Goal: Transaction & Acquisition: Purchase product/service

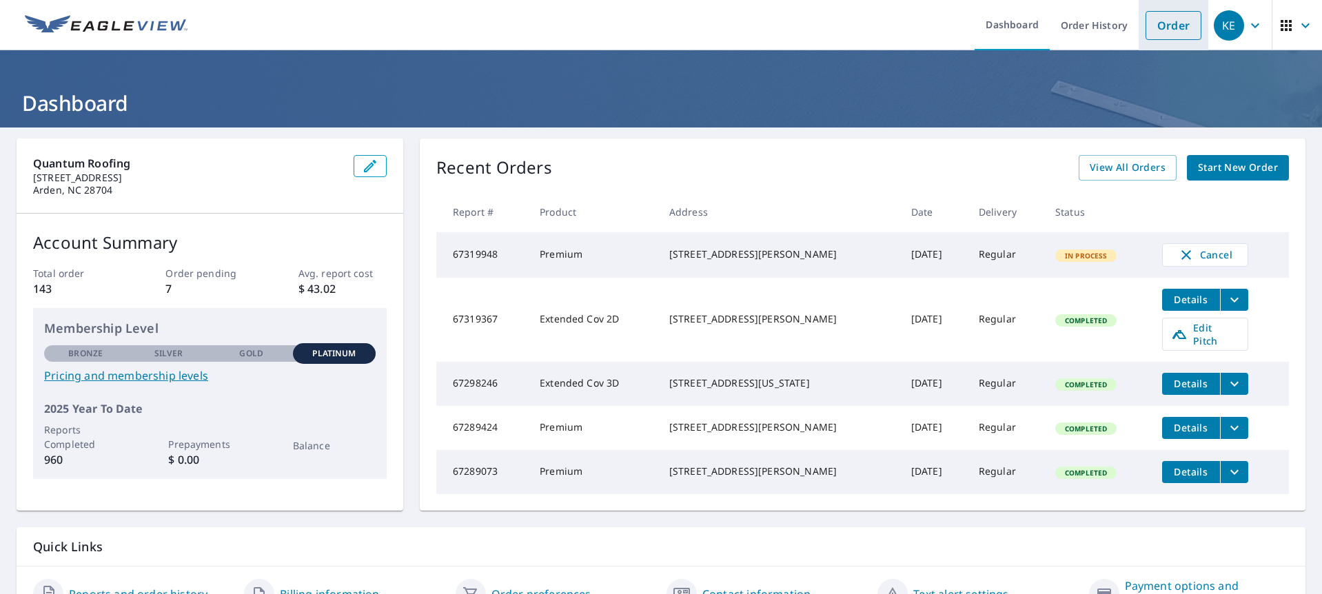
click at [1155, 26] on link "Order" at bounding box center [1174, 25] width 56 height 29
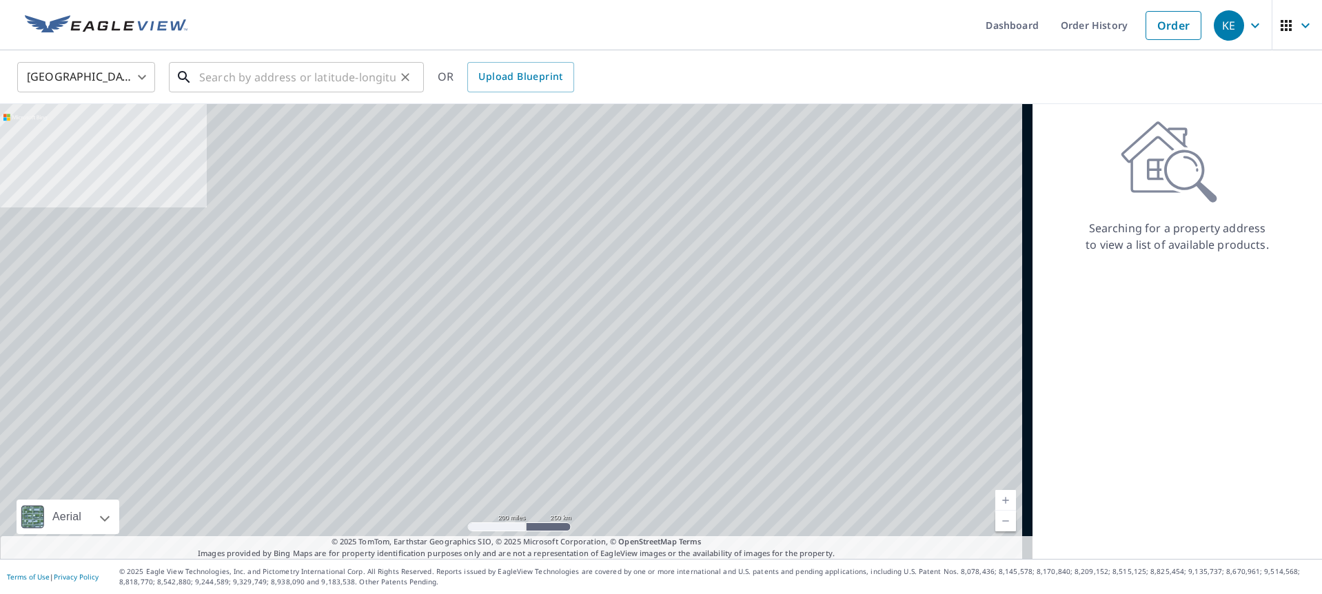
click at [366, 78] on input "text" at bounding box center [297, 77] width 196 height 39
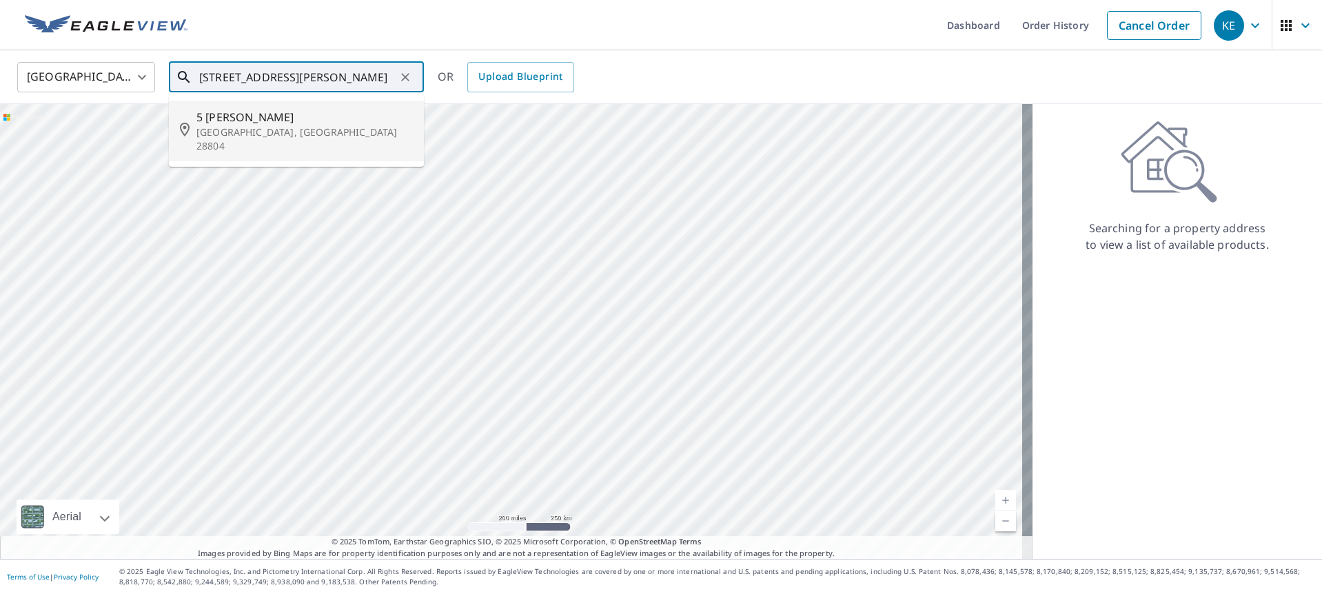
click at [288, 128] on p "[GEOGRAPHIC_DATA], [GEOGRAPHIC_DATA] 28804" at bounding box center [304, 139] width 216 height 28
type input "[STREET_ADDRESS][PERSON_NAME]"
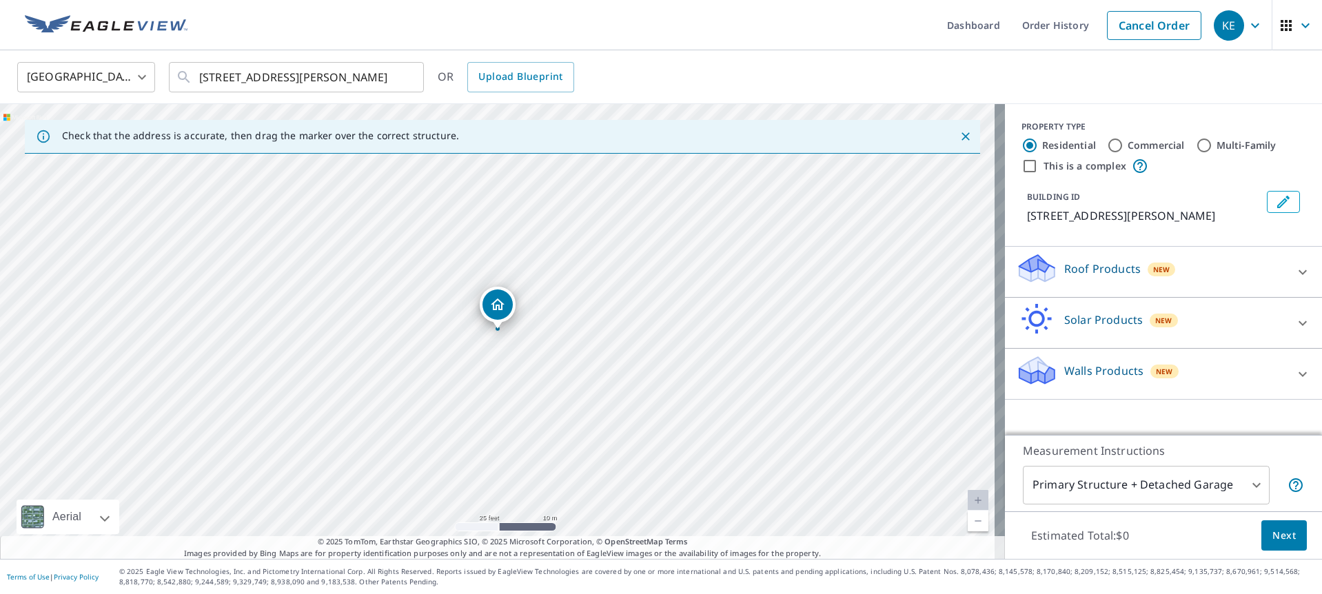
click at [1107, 262] on p "Roof Products" at bounding box center [1102, 269] width 77 height 17
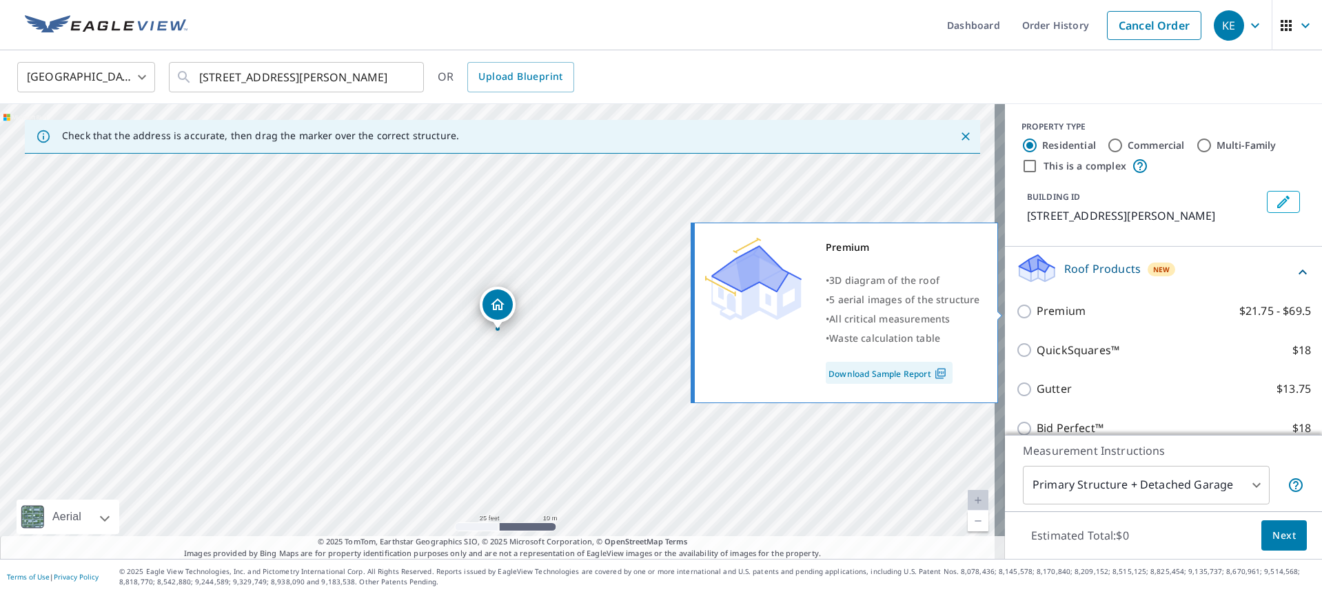
click at [1067, 304] on p "Premium" at bounding box center [1061, 311] width 49 height 17
click at [1037, 304] on input "Premium $21.75 - $69.5" at bounding box center [1026, 311] width 21 height 17
checkbox input "true"
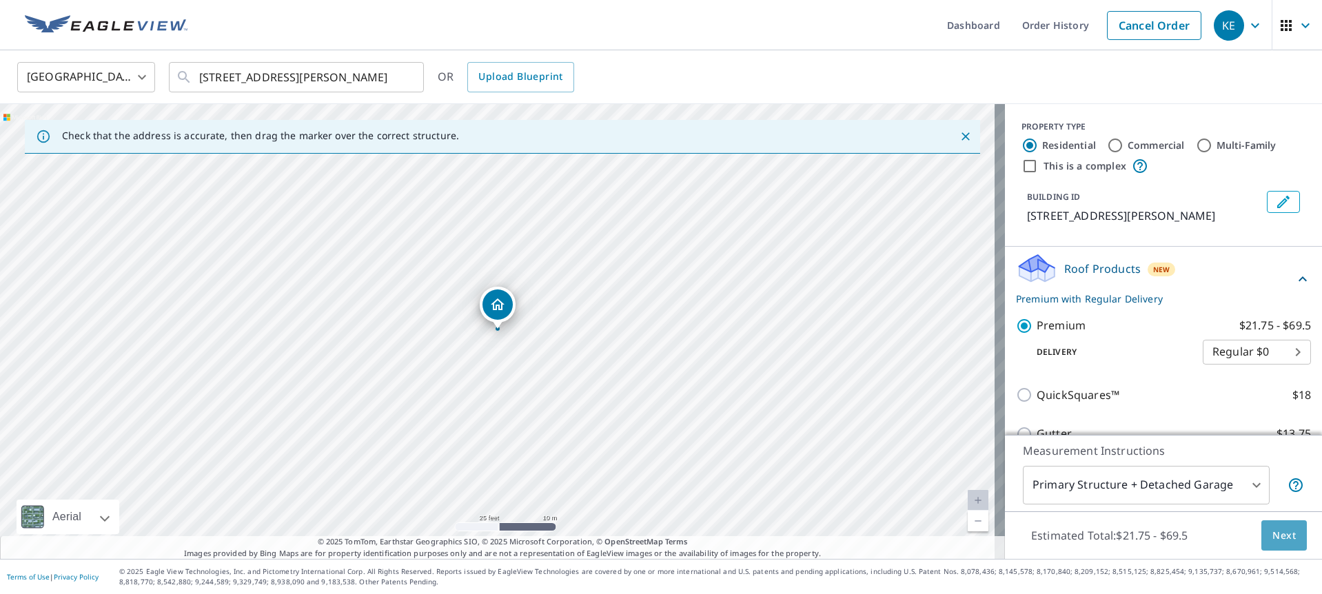
click at [1282, 534] on span "Next" at bounding box center [1284, 535] width 23 height 17
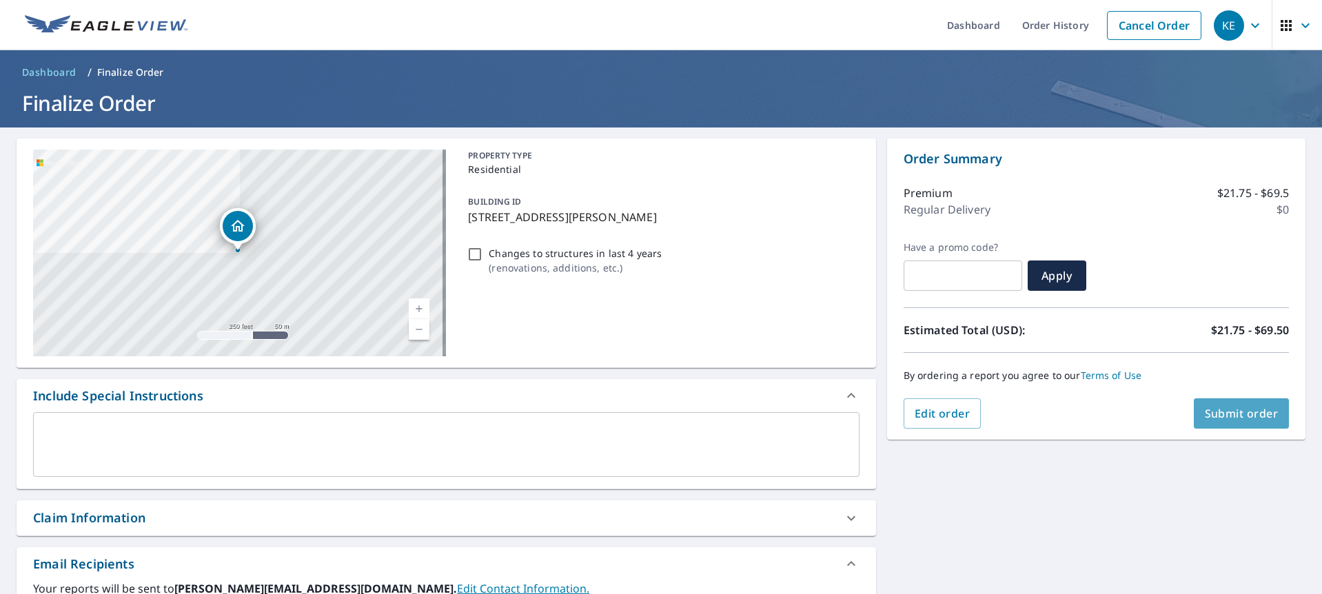
click at [1218, 418] on span "Submit order" at bounding box center [1242, 413] width 74 height 15
